Goal: Task Accomplishment & Management: Manage account settings

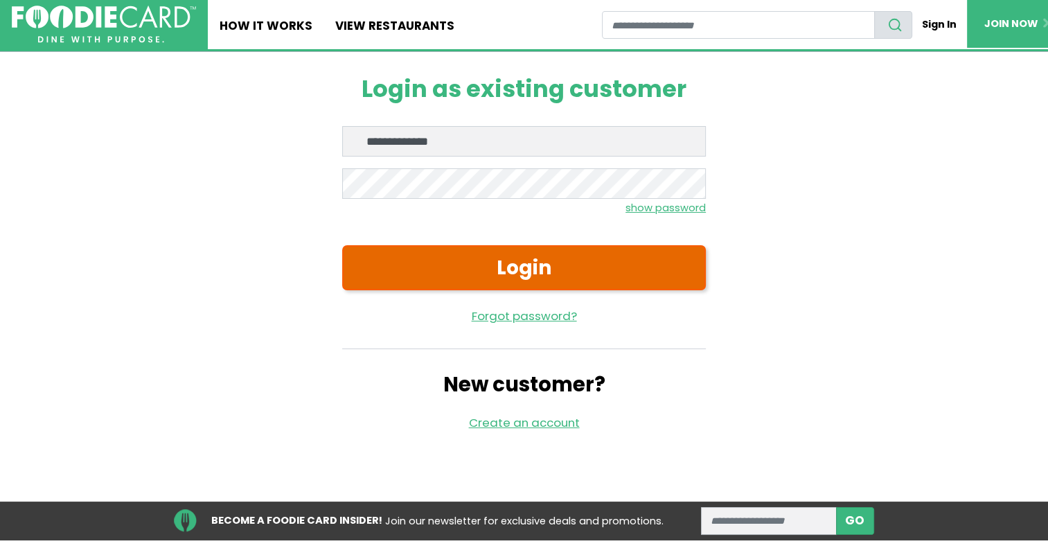
click at [504, 265] on button "Login" at bounding box center [524, 267] width 364 height 44
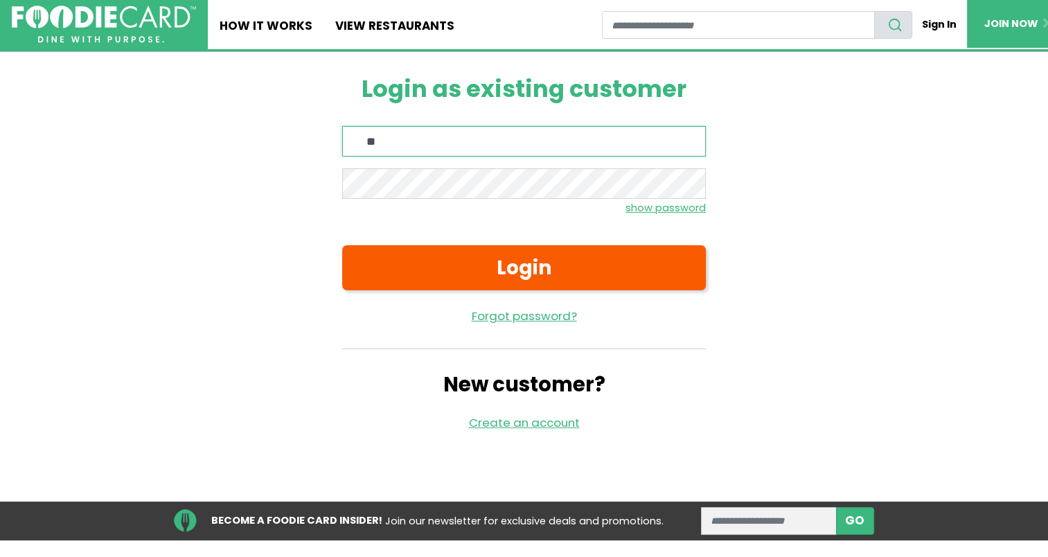
type input "*"
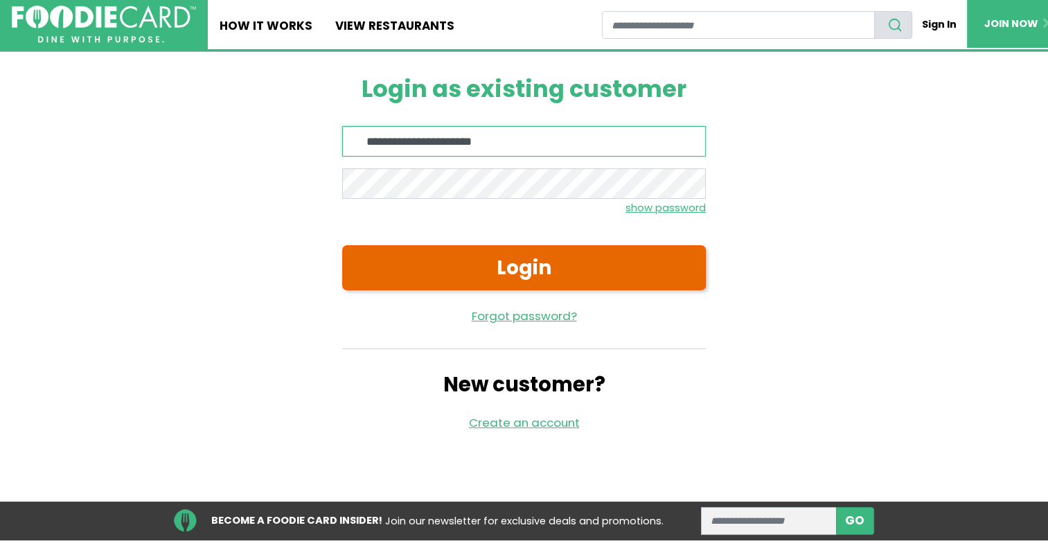
type input "**********"
click at [514, 274] on button "Login" at bounding box center [524, 267] width 364 height 44
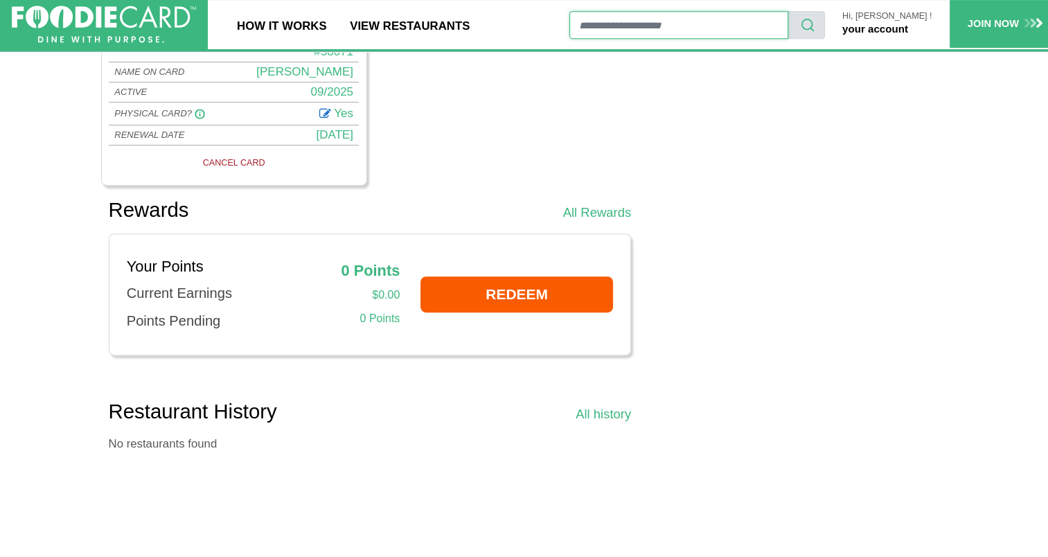
scroll to position [554, 0]
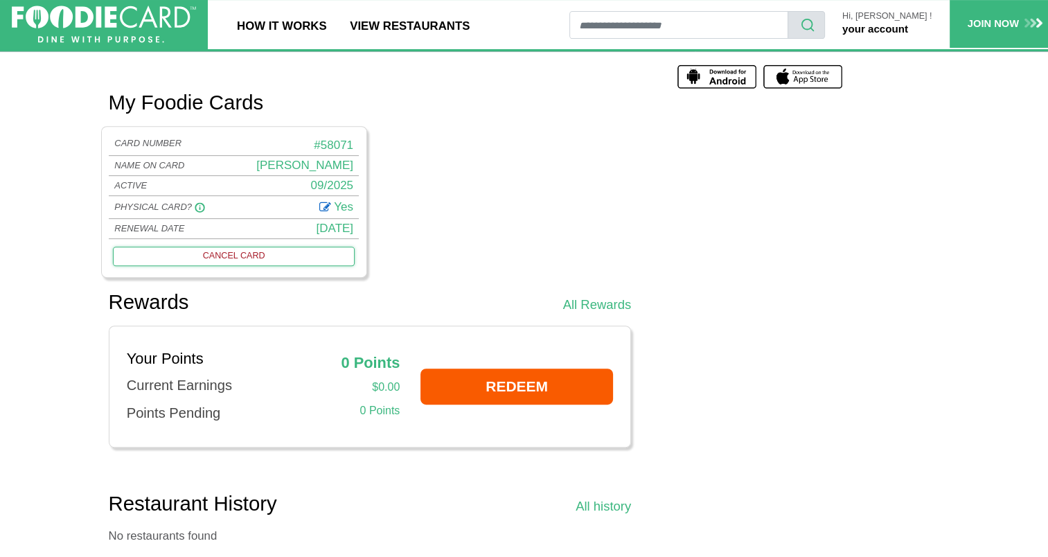
click at [238, 249] on link "CANCEL CARD" at bounding box center [233, 256] width 241 height 19
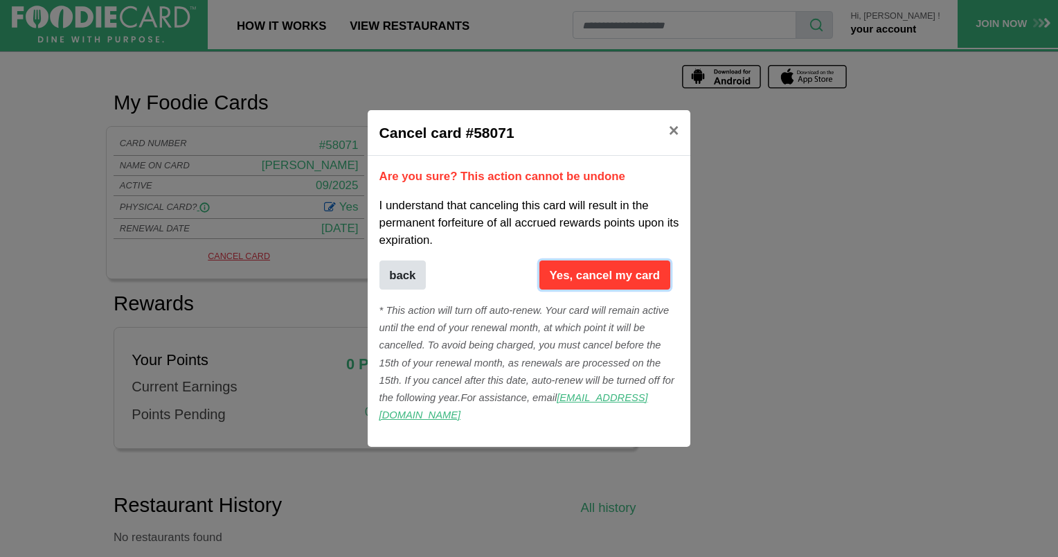
click at [574, 281] on button "Yes, cancel my card" at bounding box center [605, 274] width 131 height 29
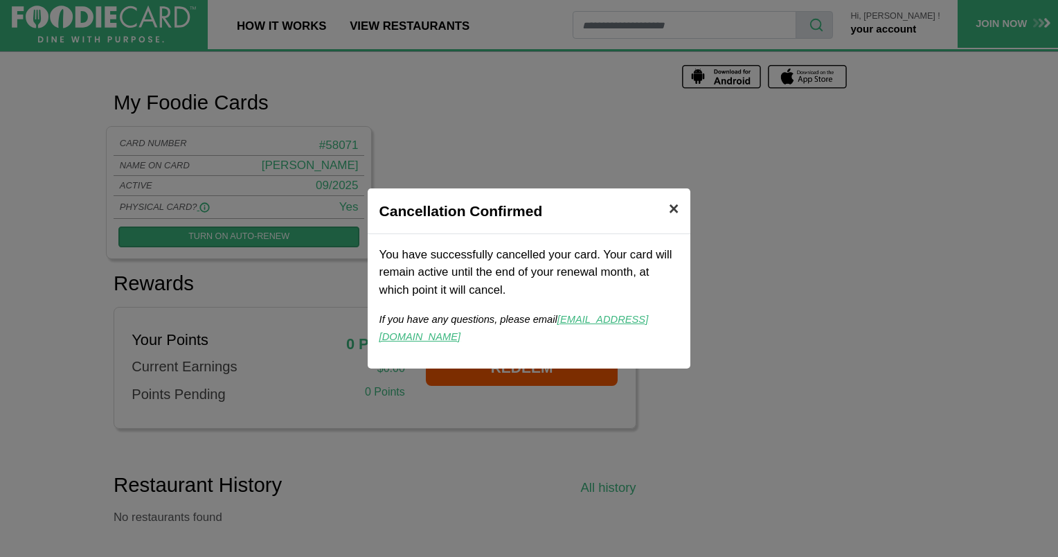
click at [669, 212] on span "×" at bounding box center [674, 208] width 10 height 19
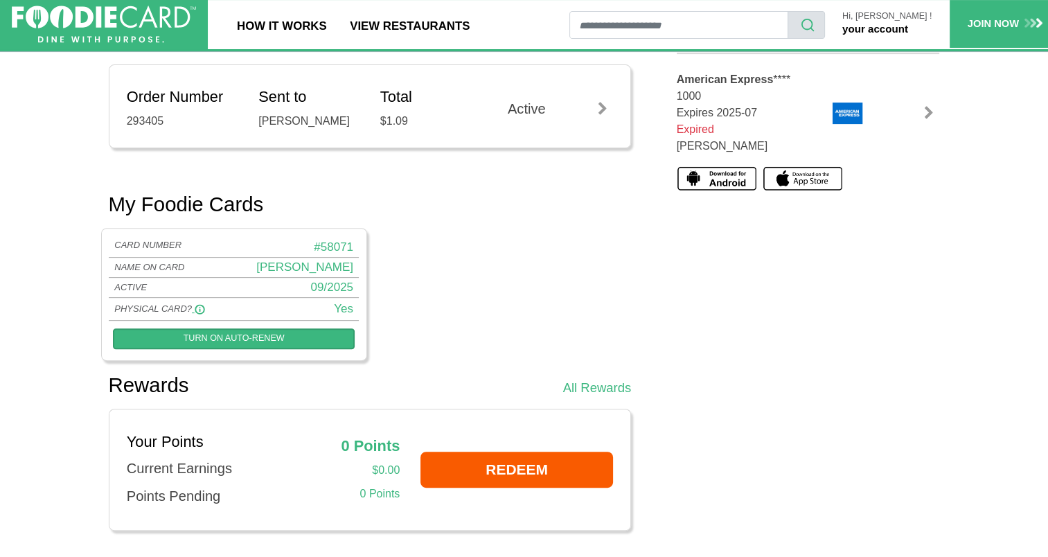
scroll to position [485, 0]
